Goal: Task Accomplishment & Management: Manage account settings

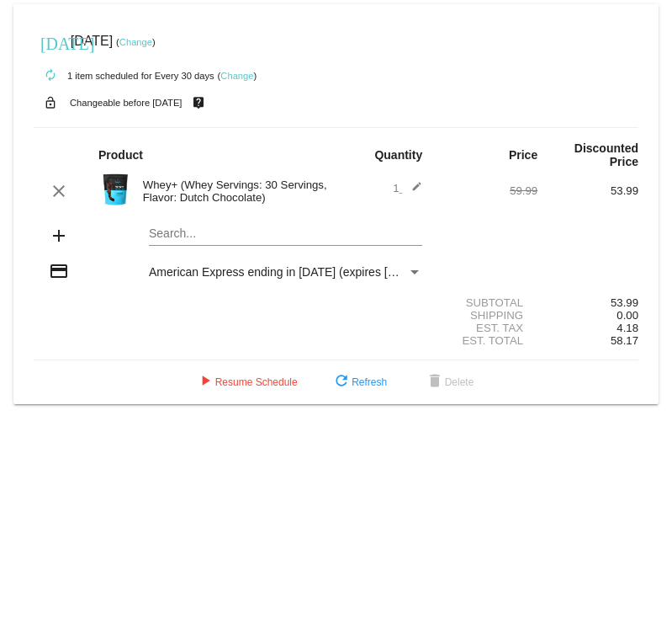
click at [152, 43] on link "Change" at bounding box center [135, 42] width 33 height 10
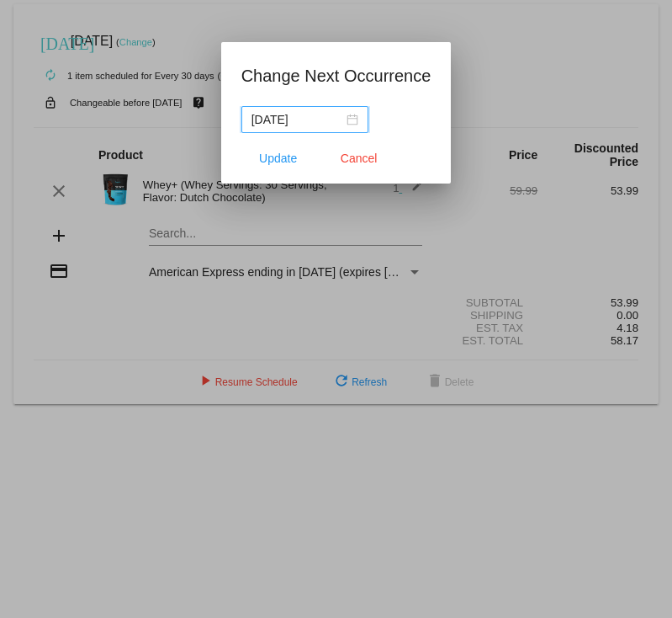
click at [277, 117] on input "[DATE]" at bounding box center [298, 119] width 92 height 19
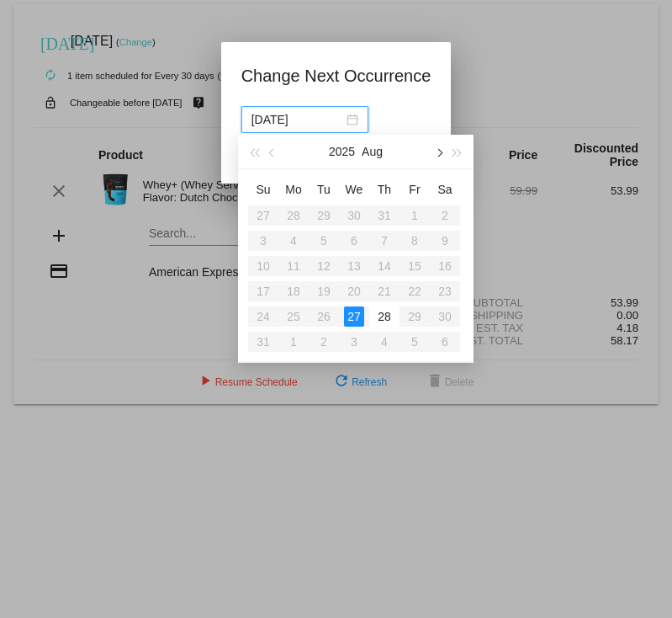
click at [435, 148] on button "button" at bounding box center [438, 152] width 19 height 34
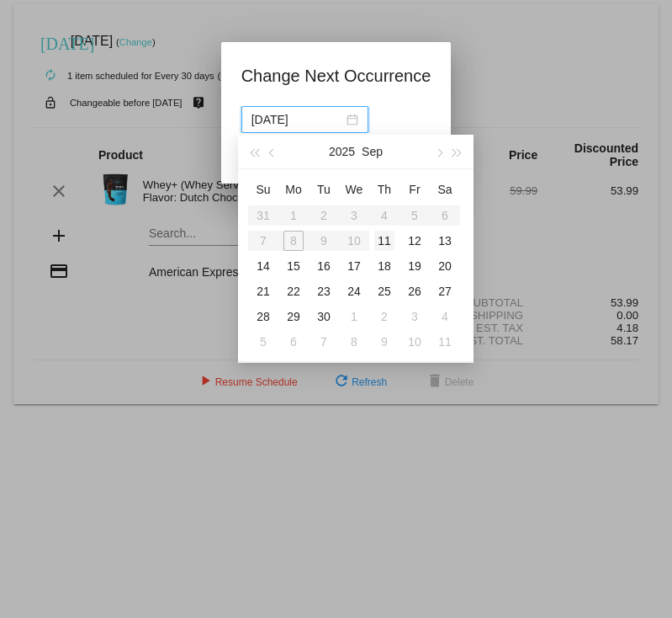
click at [385, 244] on div "11" at bounding box center [384, 241] width 20 height 20
type input "[DATE]"
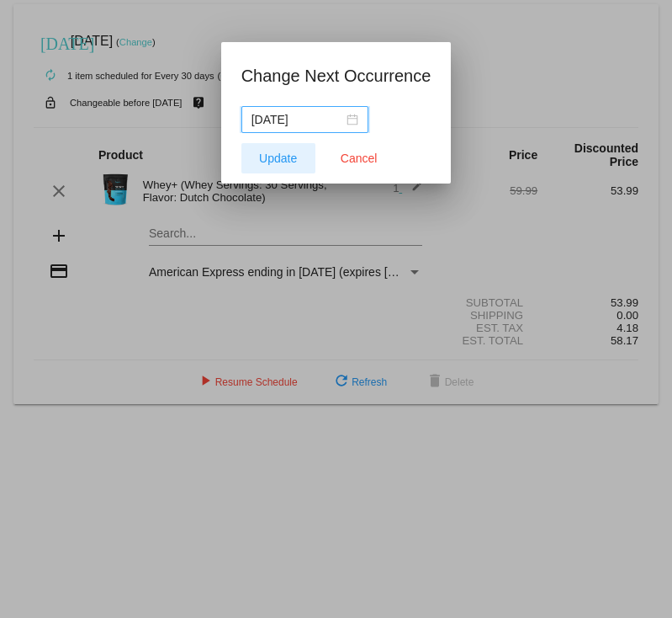
click at [274, 154] on span "Update" at bounding box center [278, 157] width 38 height 13
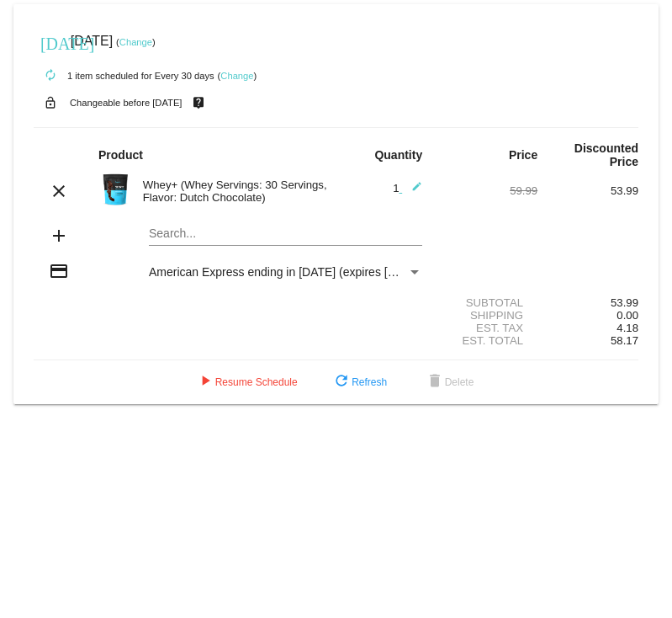
click at [407, 273] on div "Payment Method" at bounding box center [414, 271] width 15 height 13
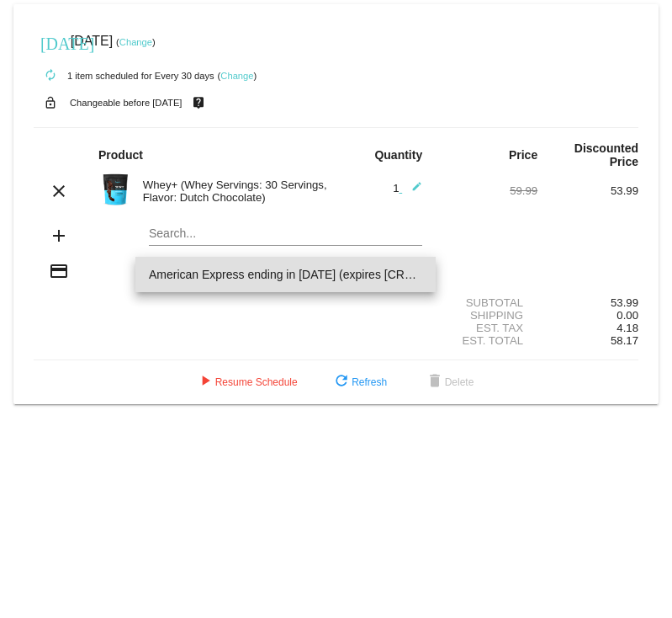
click at [333, 302] on div at bounding box center [336, 309] width 672 height 618
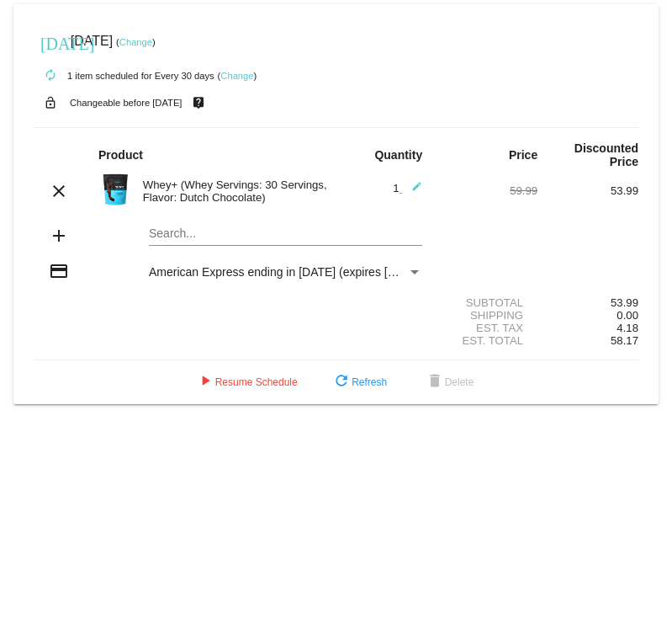
click at [53, 274] on mat-icon "credit_card" at bounding box center [59, 271] width 20 height 20
click at [66, 268] on mat-icon "credit_card" at bounding box center [59, 271] width 20 height 20
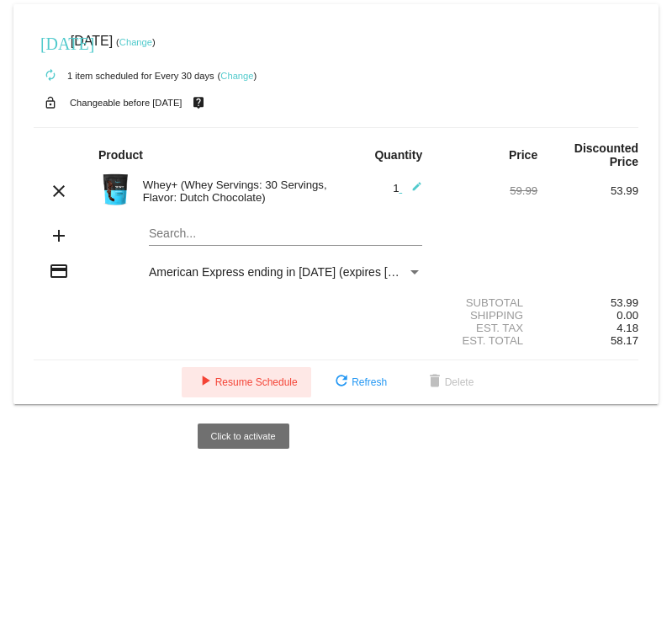
click at [257, 386] on span "play_arrow Resume Schedule" at bounding box center [246, 382] width 103 height 12
